Goal: Task Accomplishment & Management: Complete application form

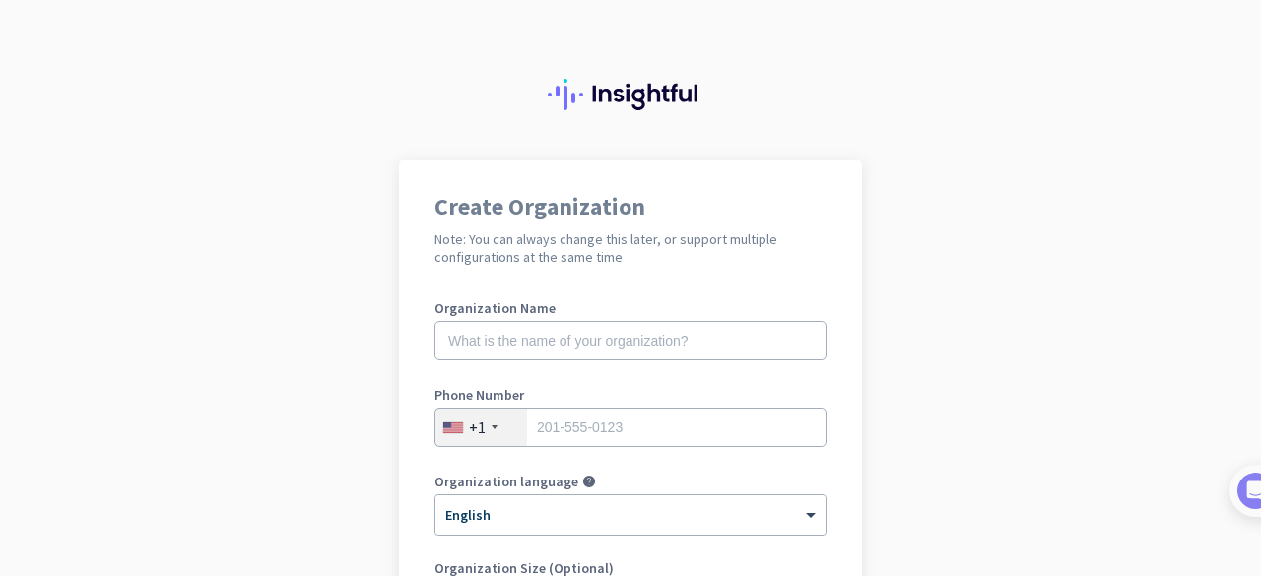
click at [1244, 244] on app-onboarding-organization "Create Organization Note: You can always change this later, or support multiple…" at bounding box center [630, 586] width 1261 height 853
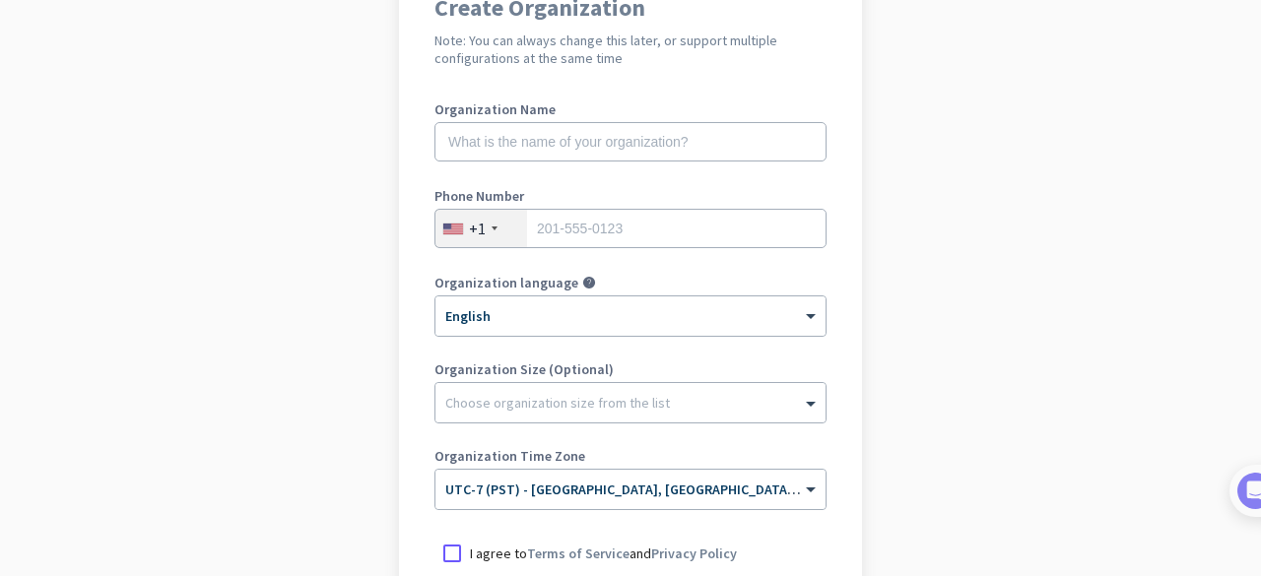
scroll to position [171, 0]
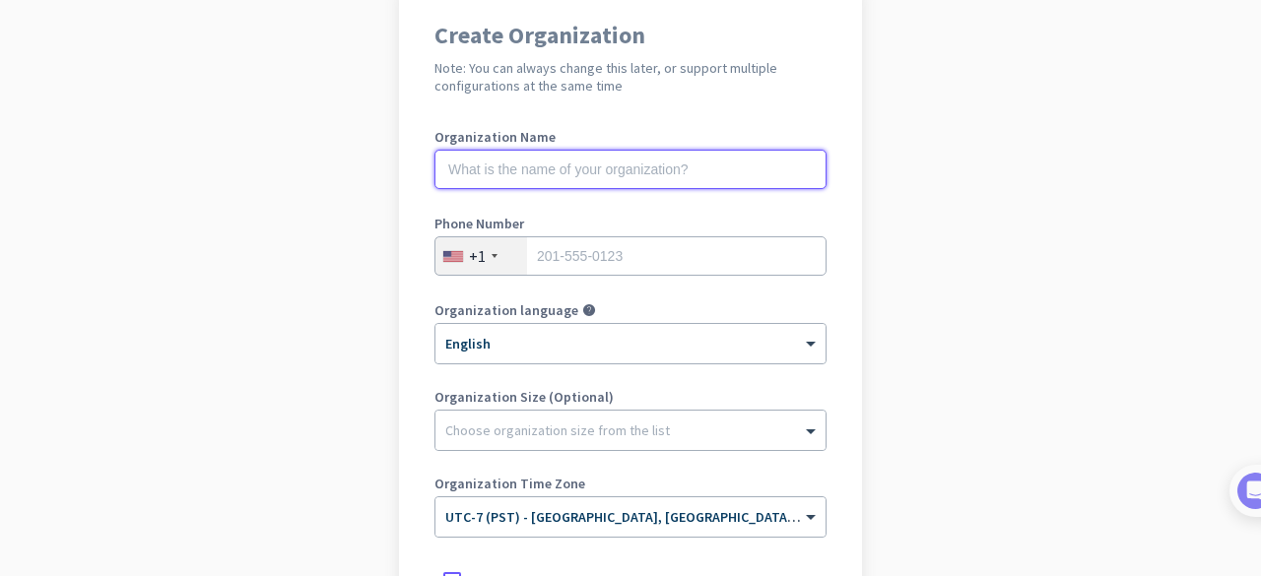
click at [754, 168] on input "text" at bounding box center [630, 169] width 392 height 39
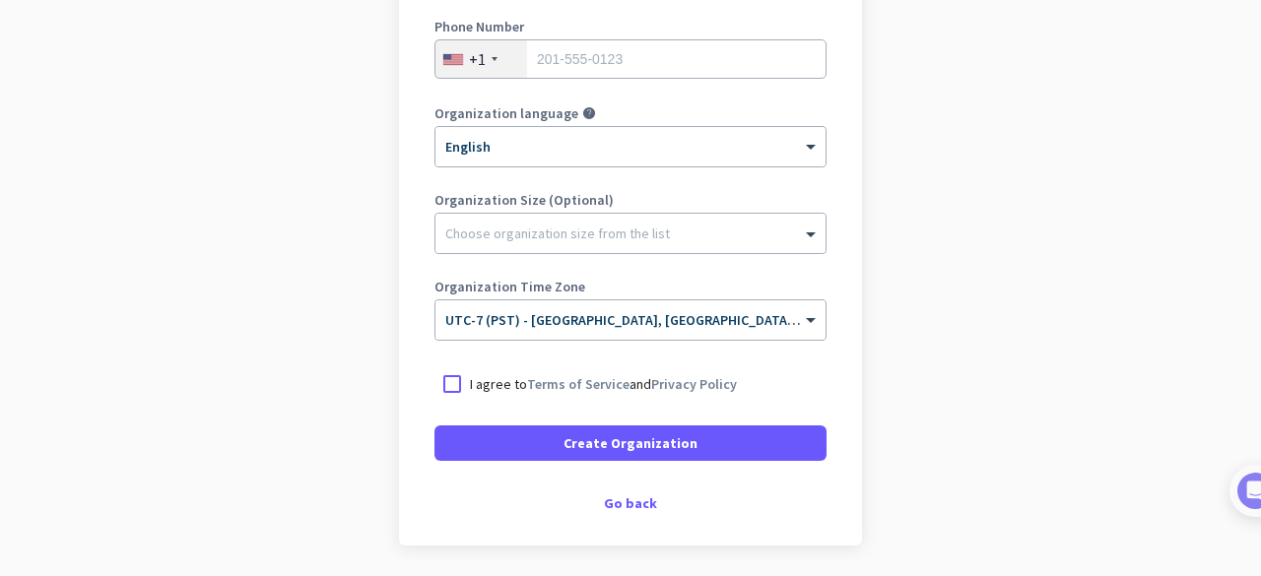
scroll to position [366, 0]
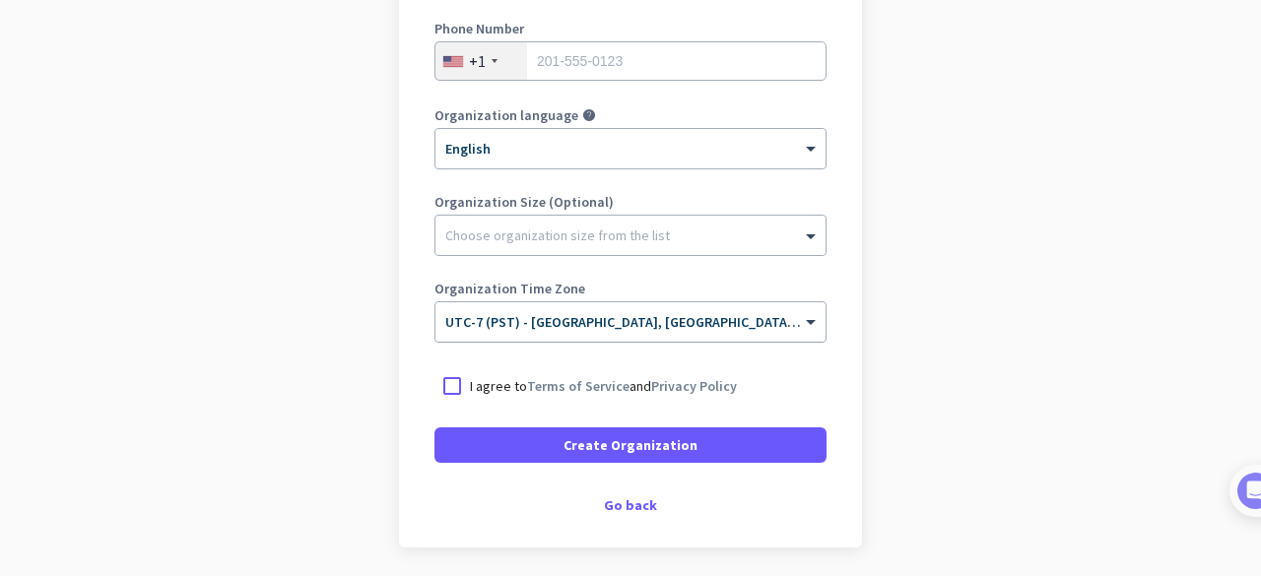
type input "Allied"
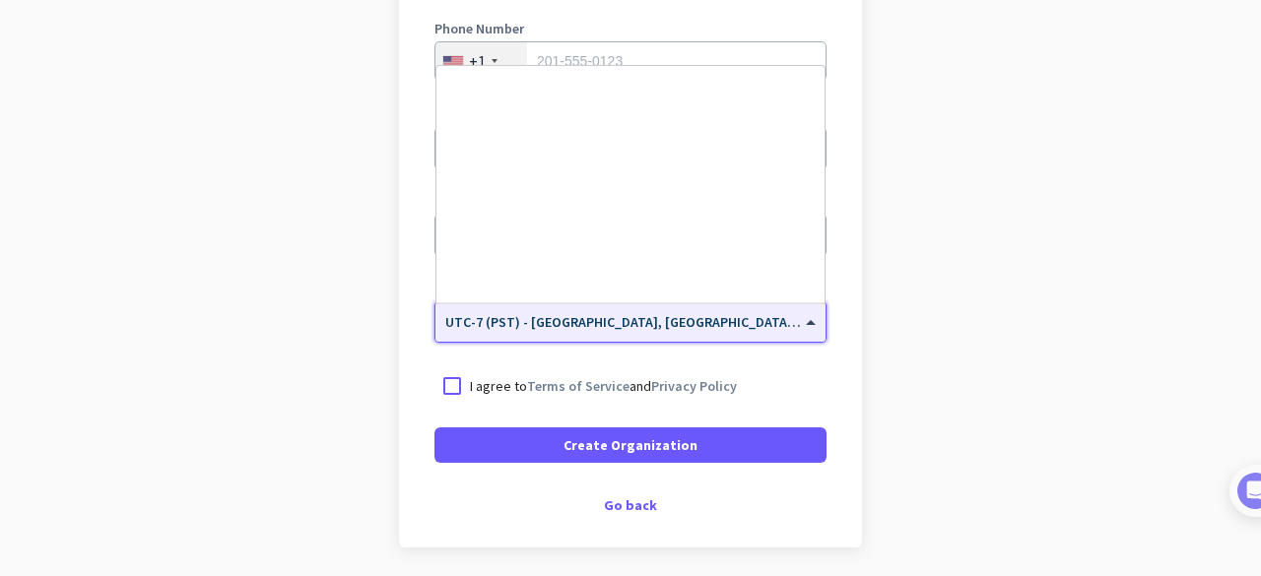
click at [750, 332] on div "× UTC-7 (PST) - [GEOGRAPHIC_DATA], [GEOGRAPHIC_DATA], [GEOGRAPHIC_DATA][PERSON_…" at bounding box center [630, 321] width 390 height 39
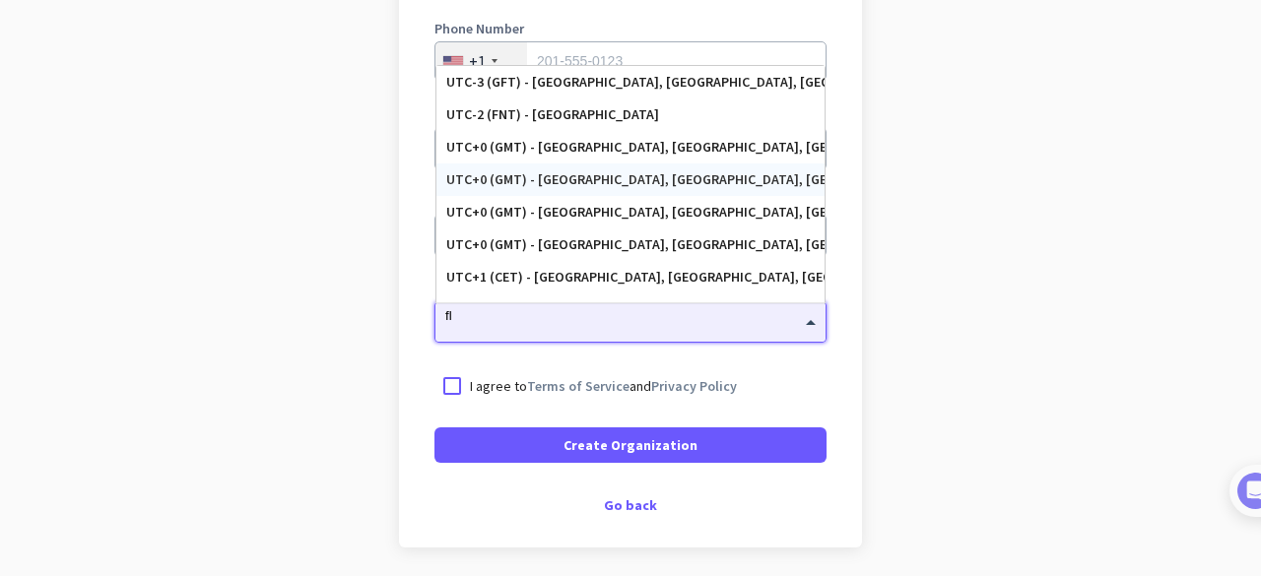
scroll to position [0, 0]
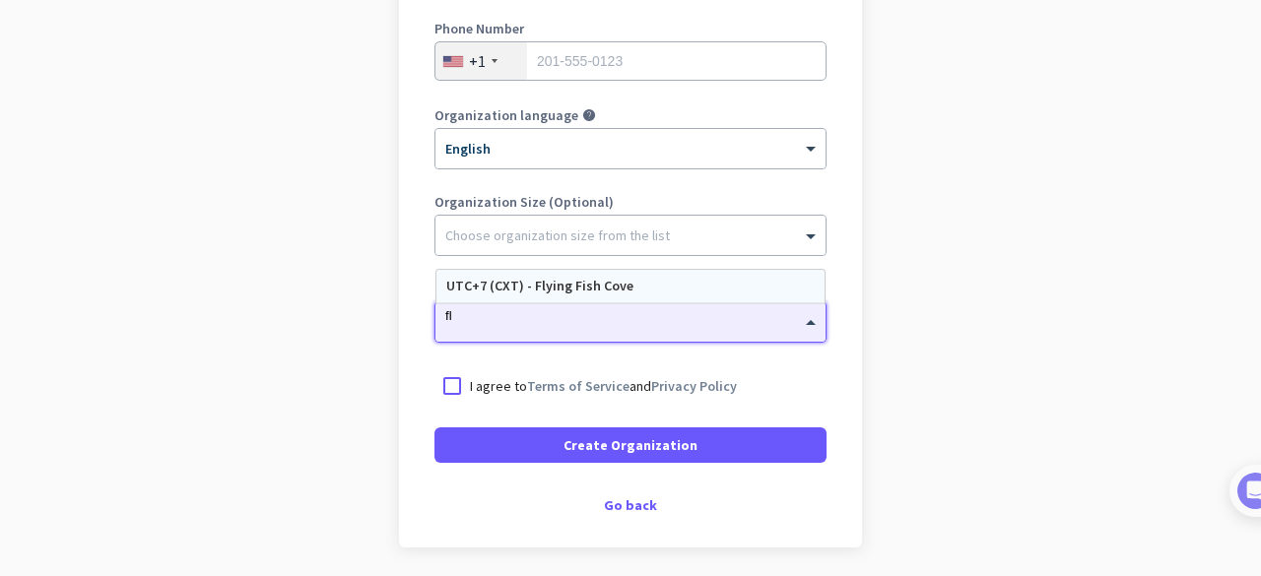
type input "f"
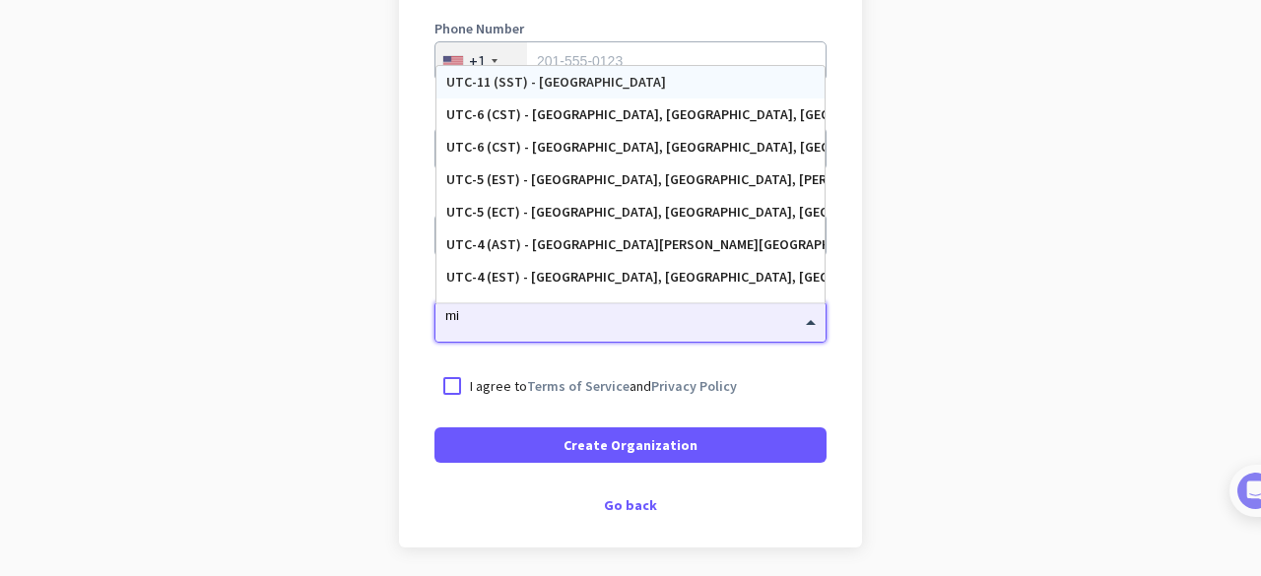
type input "m"
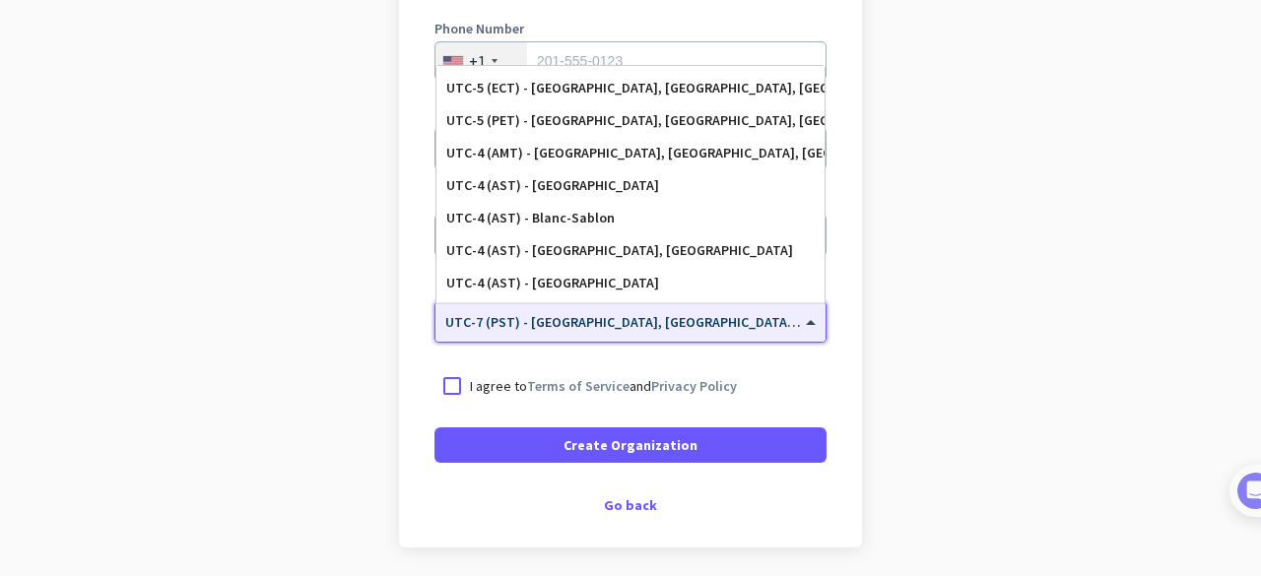
scroll to position [1329, 0]
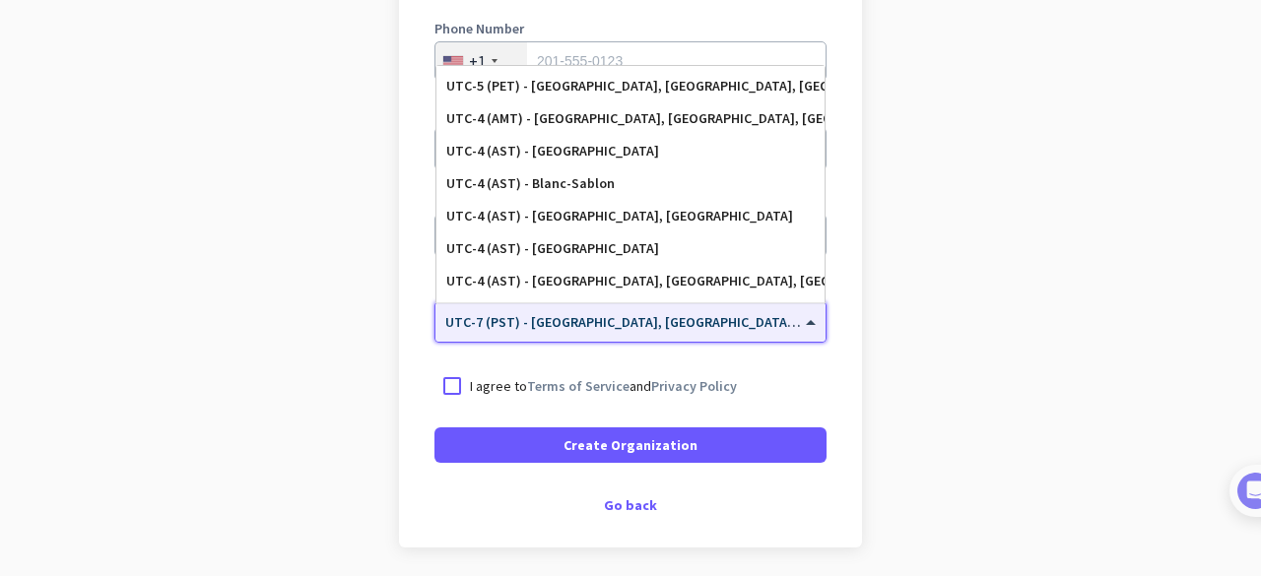
click at [1044, 409] on app-onboarding-organization "Create Organization Note: You can always change this later, or support multiple…" at bounding box center [630, 219] width 1261 height 853
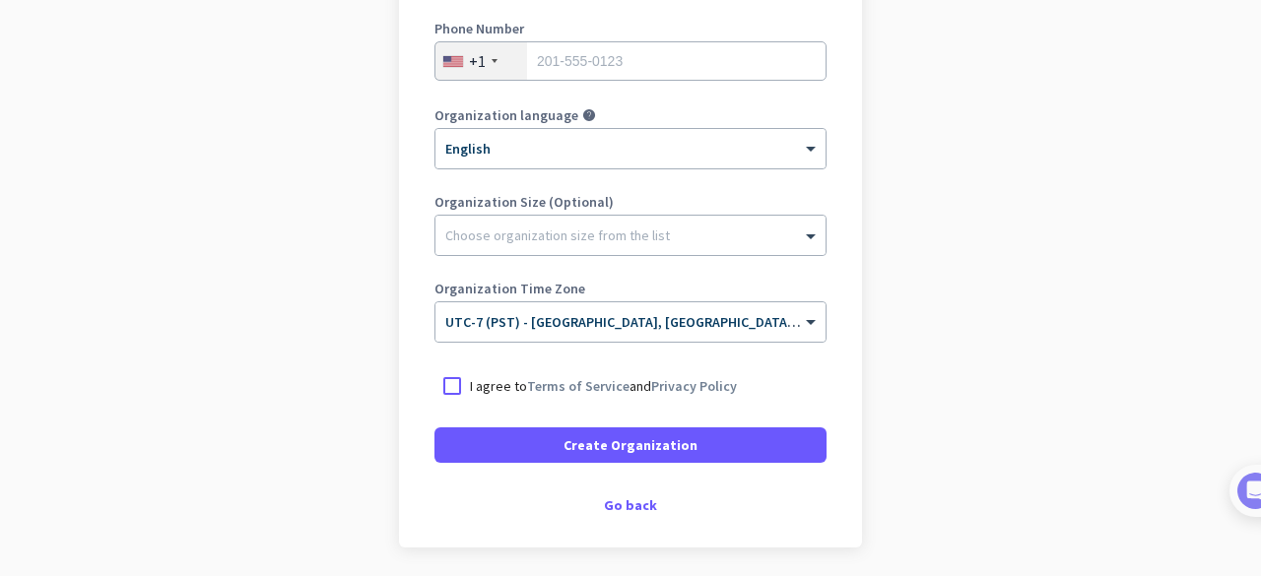
click at [898, 253] on app-onboarding-organization "Create Organization Note: You can always change this later, or support multiple…" at bounding box center [630, 219] width 1261 height 853
